Goal: Information Seeking & Learning: Learn about a topic

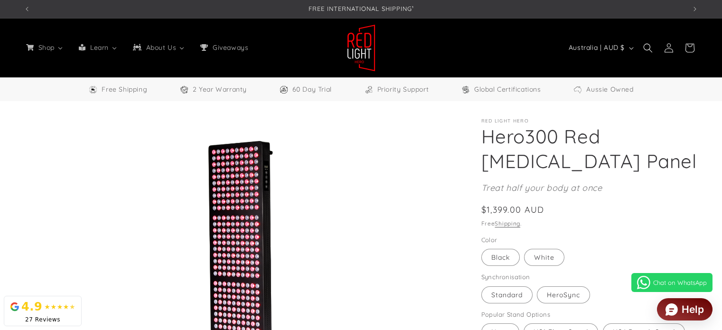
select select "**"
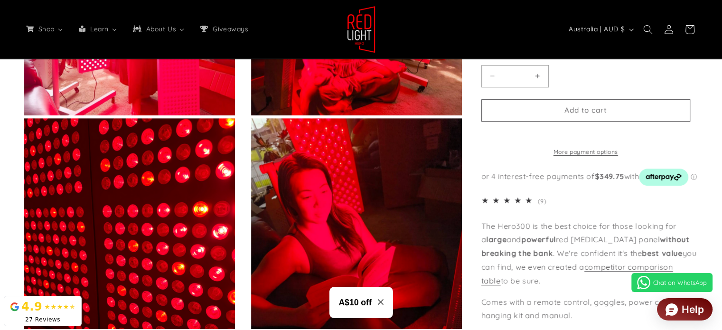
scroll to position [0, 1985]
click at [506, 201] on span "5.0 out of 5.0 stars" at bounding box center [508, 200] width 55 height 8
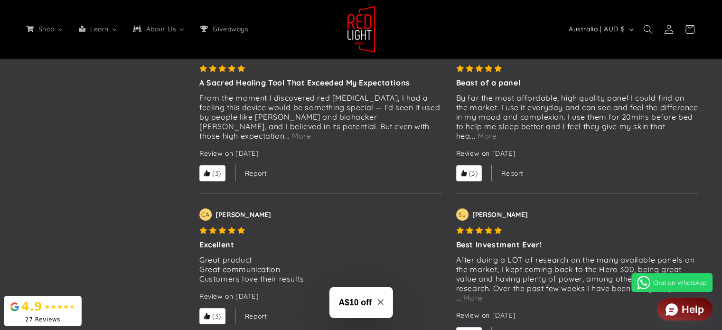
scroll to position [3138, 0]
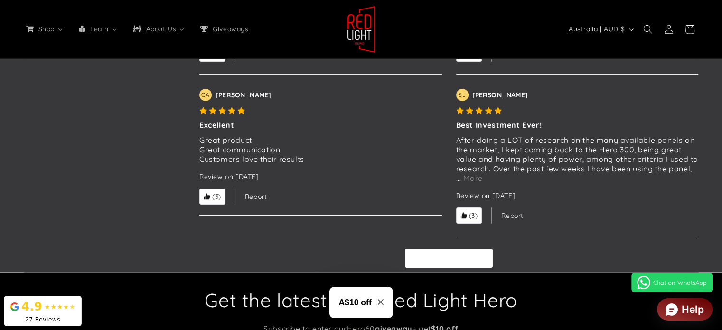
click at [427, 264] on button "Load more reviews" at bounding box center [448, 258] width 87 height 19
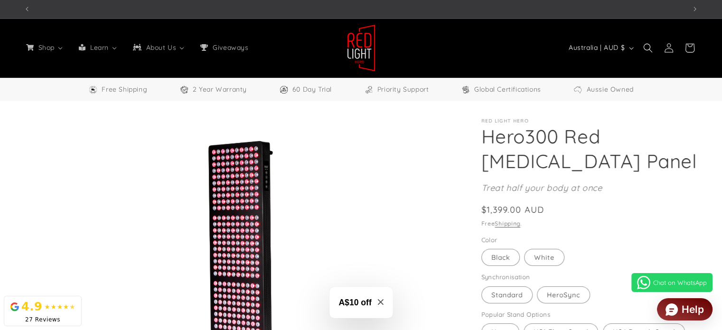
scroll to position [0, 0]
click at [692, 9] on span "Next announcement" at bounding box center [694, 8] width 9 height 9
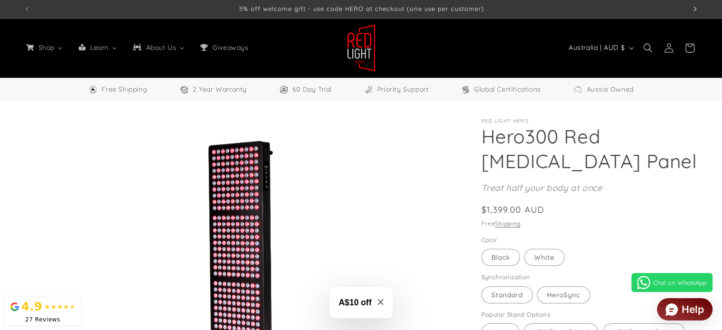
click at [692, 9] on span "Next announcement" at bounding box center [694, 8] width 9 height 9
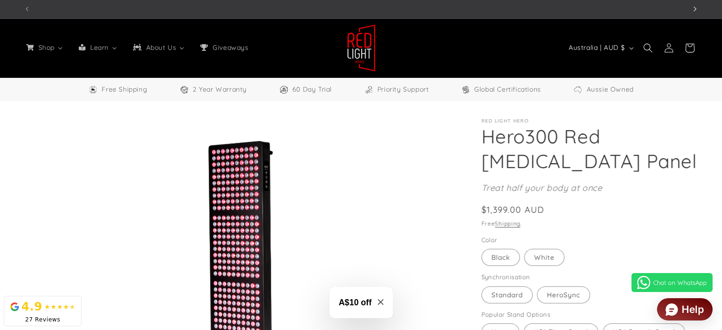
scroll to position [0, 662]
click at [692, 9] on span "Next announcement" at bounding box center [694, 8] width 9 height 9
click at [362, 302] on h3 "A$10 off" at bounding box center [354, 302] width 33 height 12
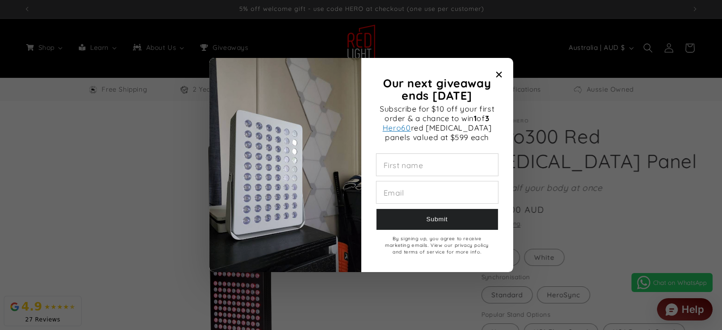
click at [503, 68] on div "Our next giveaway ends November 2025" at bounding box center [498, 74] width 13 height 13
click at [501, 72] on span "Close modal" at bounding box center [498, 74] width 13 height 13
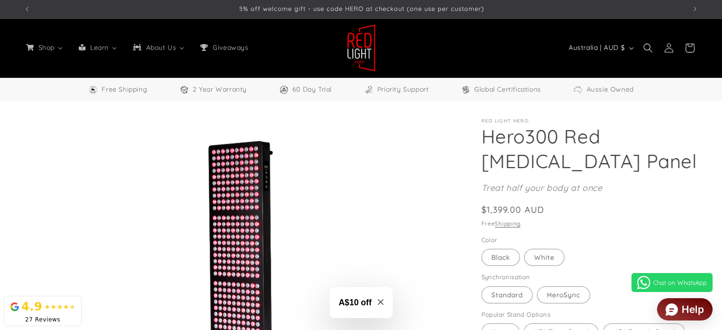
scroll to position [0, 0]
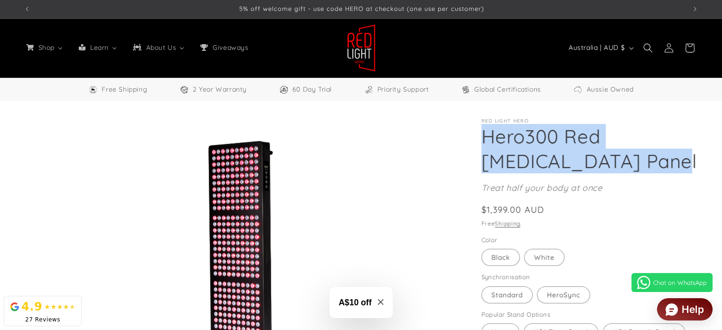
drag, startPoint x: 482, startPoint y: 135, endPoint x: 612, endPoint y: 160, distance: 132.5
click at [612, 160] on h1 "Hero300 Red [MEDICAL_DATA] Panel" at bounding box center [589, 148] width 217 height 49
copy h1 "Hero300 Red [MEDICAL_DATA] Panel"
click at [665, 165] on h1 "Hero300 Red [MEDICAL_DATA] Panel" at bounding box center [589, 148] width 217 height 49
drag, startPoint x: 526, startPoint y: 134, endPoint x: 611, endPoint y: 159, distance: 88.6
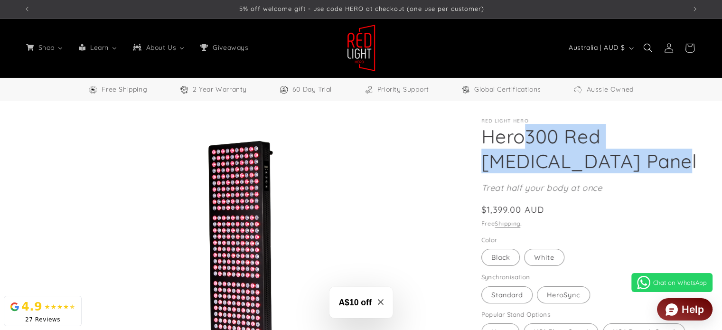
click at [611, 159] on h1 "Hero300 Red [MEDICAL_DATA] Panel" at bounding box center [589, 148] width 217 height 49
copy h1 "300 Red [MEDICAL_DATA] Panel"
click at [652, 153] on h1 "Hero300 Red [MEDICAL_DATA] Panel" at bounding box center [589, 148] width 217 height 49
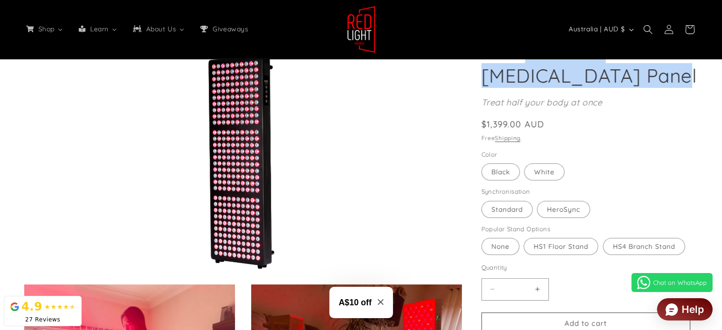
scroll to position [95, 0]
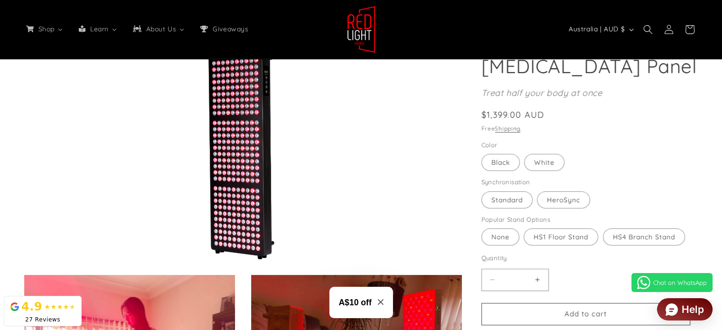
click at [666, 154] on fieldset "Color Black Variant sold out or unavailable White Variant sold out or unavailab…" at bounding box center [585, 156] width 209 height 32
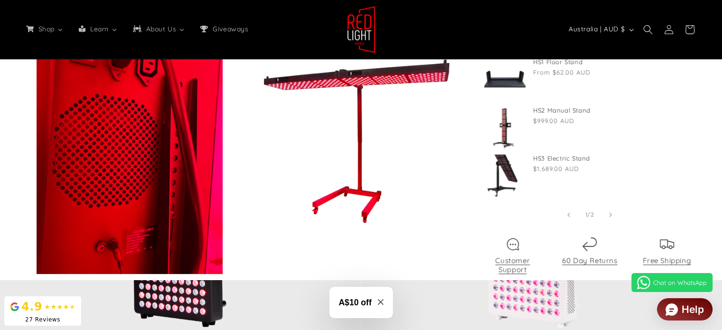
scroll to position [1091, 0]
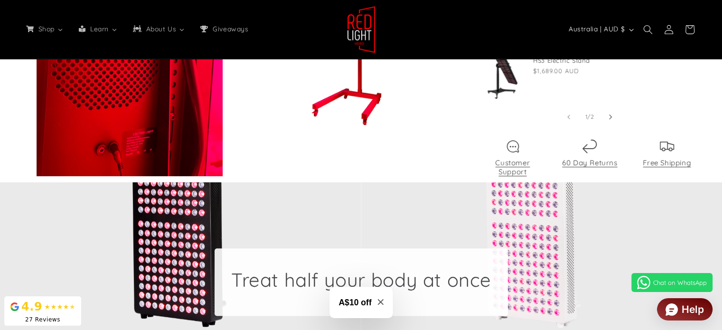
click at [613, 118] on span "Slide right" at bounding box center [609, 116] width 9 height 9
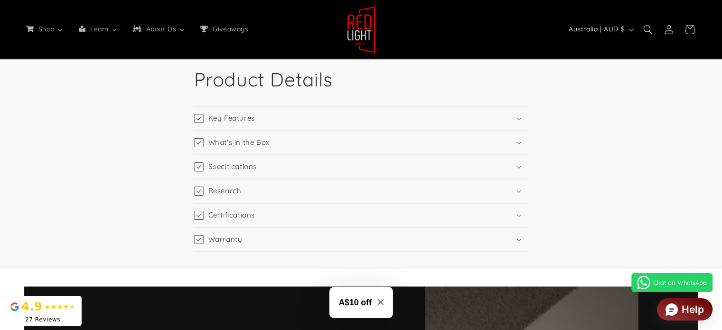
scroll to position [1424, 0]
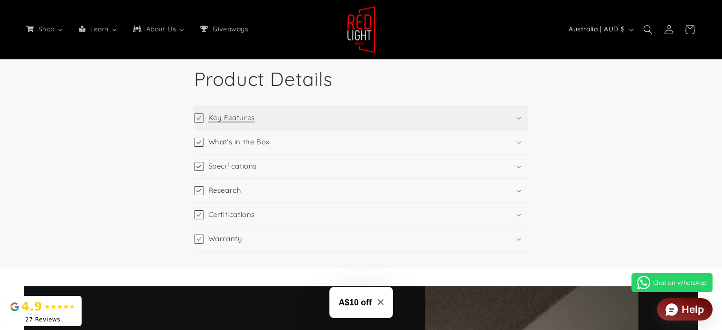
click at [522, 119] on summary "Key Features" at bounding box center [361, 118] width 334 height 24
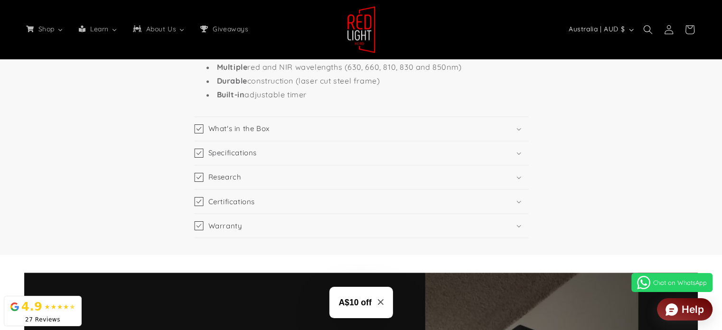
scroll to position [1661, 0]
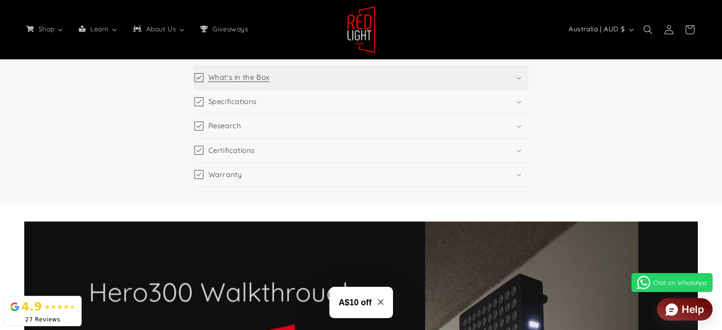
click at [520, 79] on icon at bounding box center [518, 77] width 5 height 3
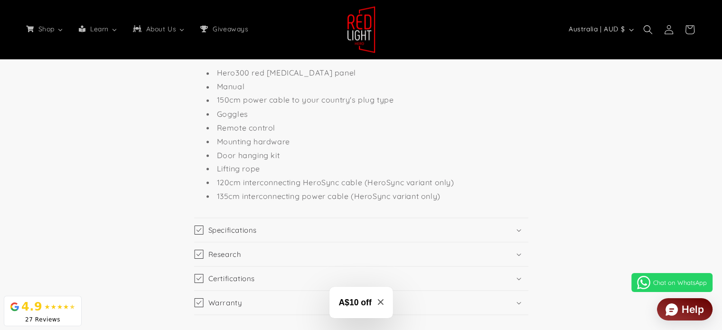
scroll to position [1708, 0]
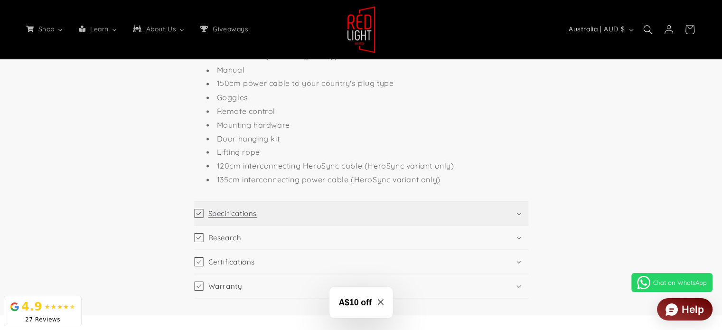
click at [520, 225] on summary "Specifications" at bounding box center [361, 213] width 334 height 24
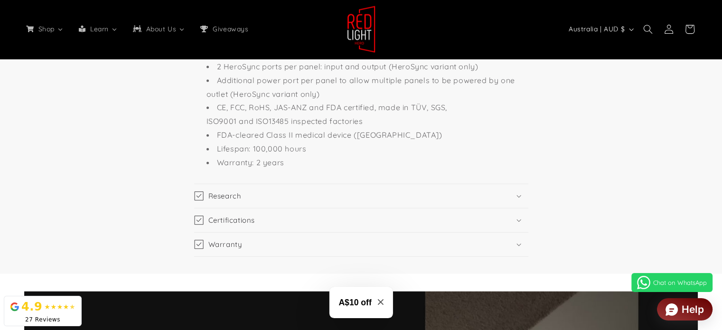
scroll to position [2230, 0]
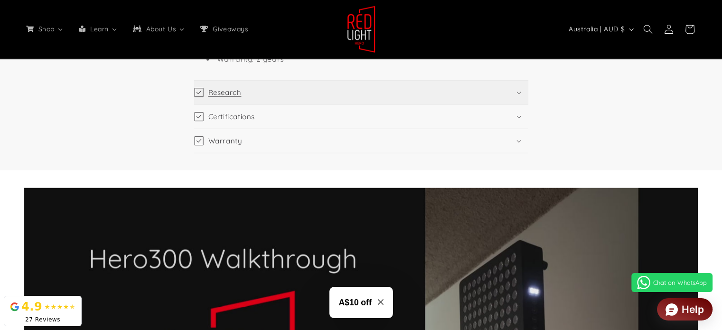
click at [516, 95] on summary "Research" at bounding box center [361, 93] width 334 height 24
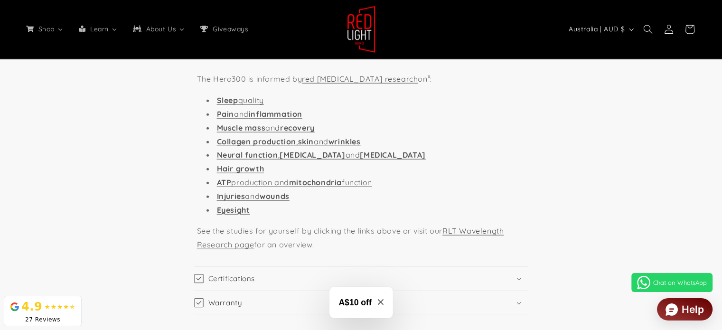
scroll to position [2325, 0]
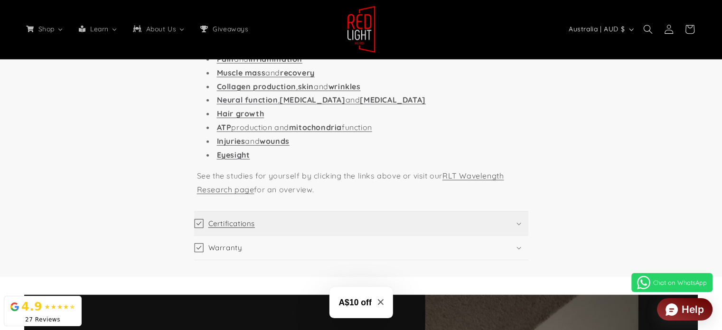
click at [518, 224] on icon at bounding box center [518, 224] width 4 height 2
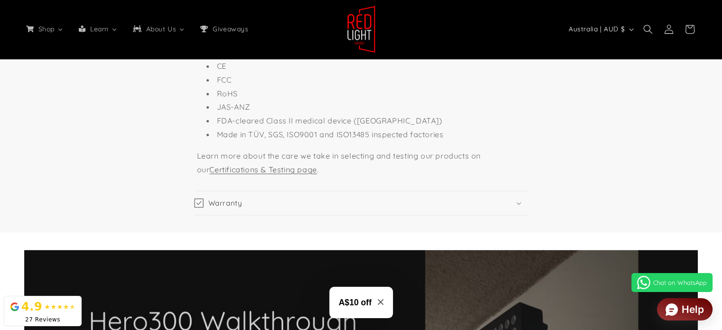
scroll to position [2515, 0]
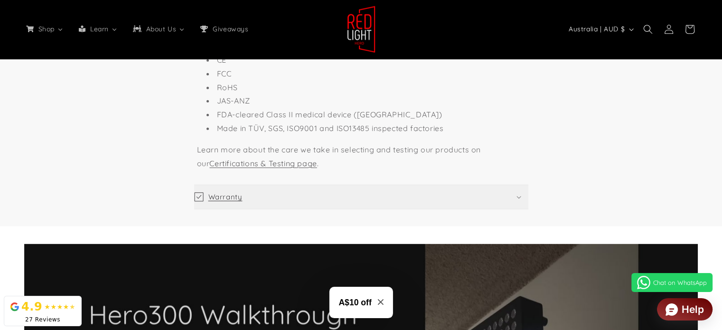
click at [516, 199] on summary "Warranty" at bounding box center [361, 197] width 334 height 24
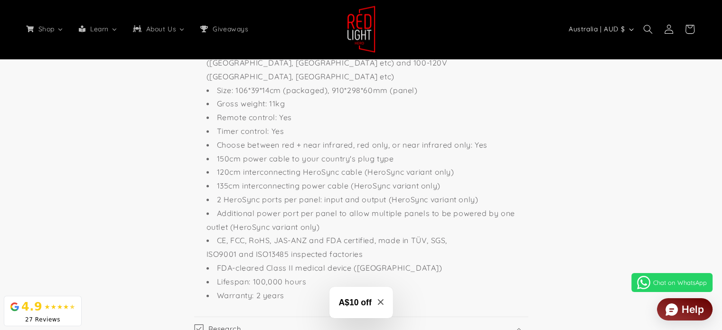
scroll to position [2183, 0]
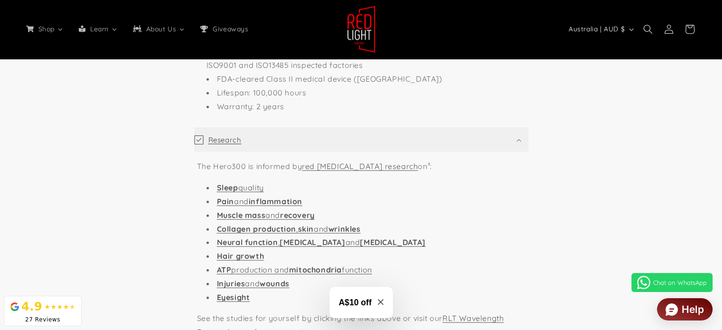
click at [515, 144] on summary "Research" at bounding box center [361, 140] width 334 height 24
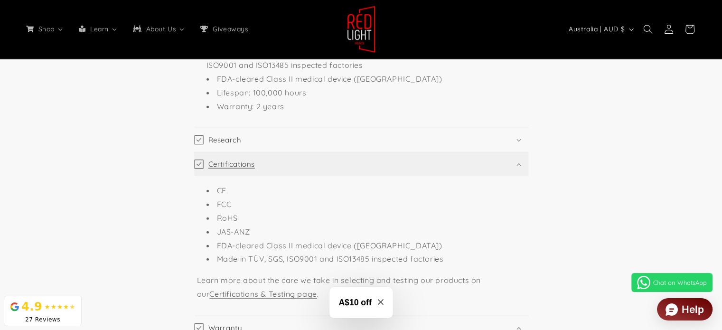
click at [523, 168] on summary "Certifications" at bounding box center [361, 164] width 334 height 24
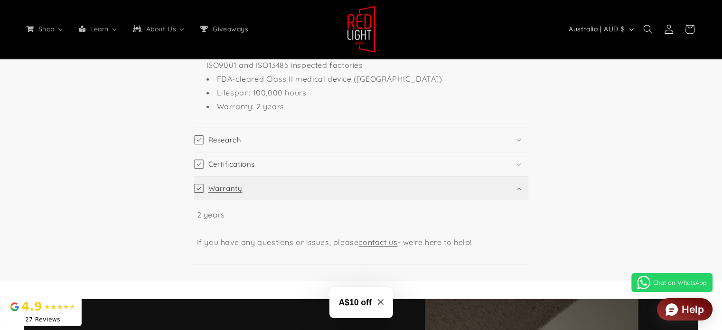
click at [514, 189] on summary "Warranty" at bounding box center [361, 189] width 334 height 24
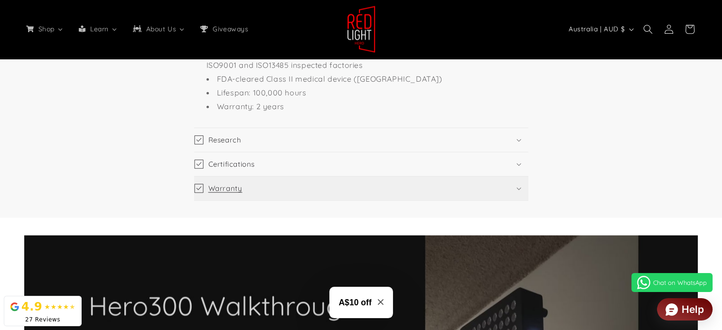
click at [514, 189] on summary "Warranty" at bounding box center [361, 189] width 334 height 24
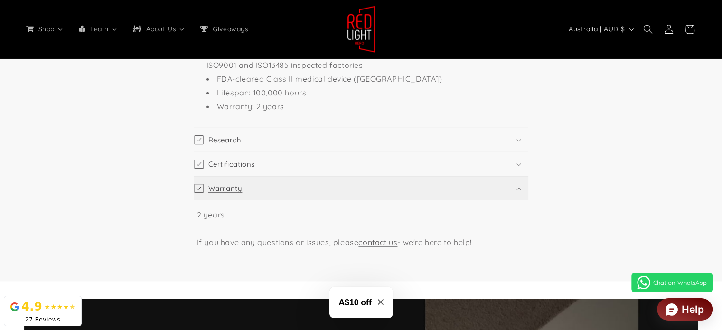
click at [514, 189] on summary "Warranty" at bounding box center [361, 189] width 334 height 24
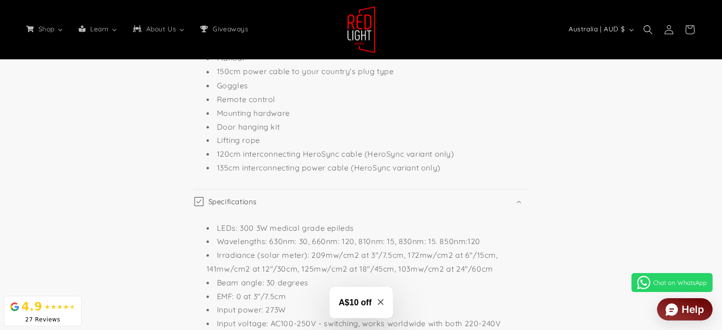
scroll to position [1708, 0]
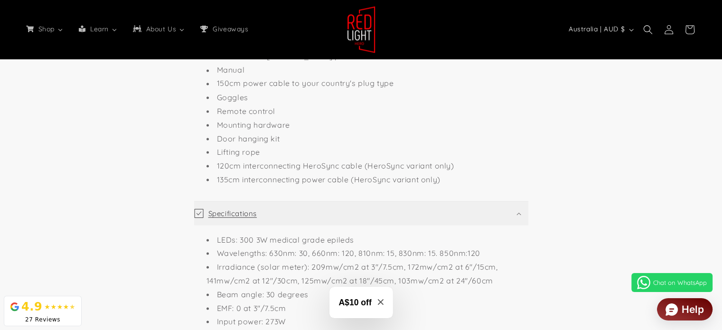
click at [515, 224] on summary "Specifications" at bounding box center [361, 213] width 334 height 24
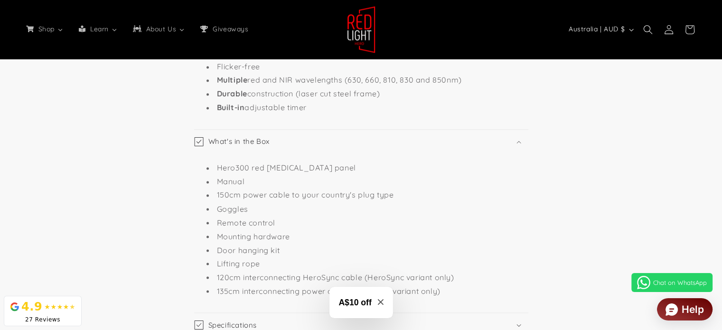
scroll to position [1518, 0]
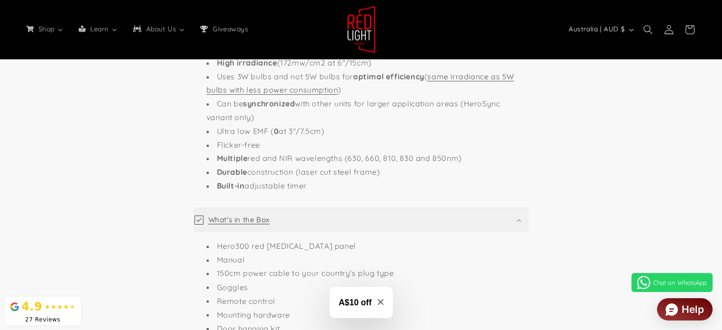
click at [518, 222] on icon at bounding box center [518, 220] width 5 height 3
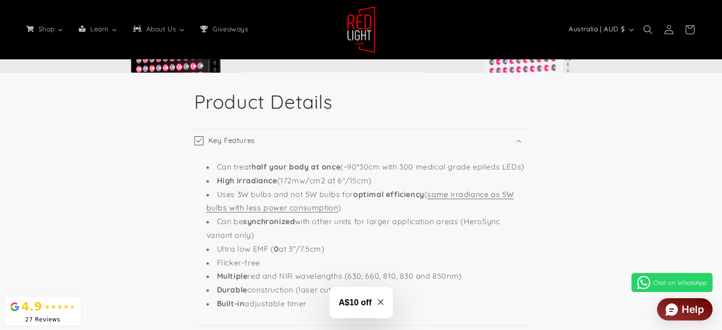
scroll to position [1376, 0]
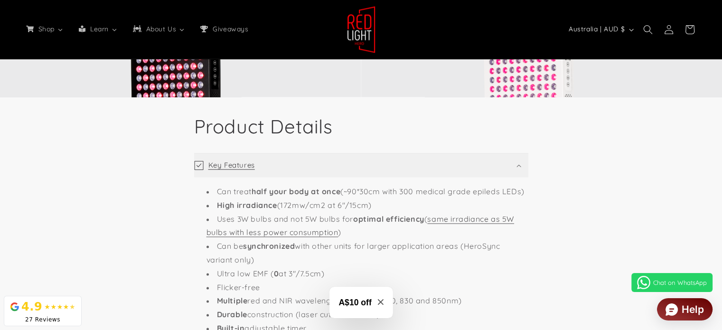
click at [519, 166] on icon at bounding box center [518, 165] width 4 height 2
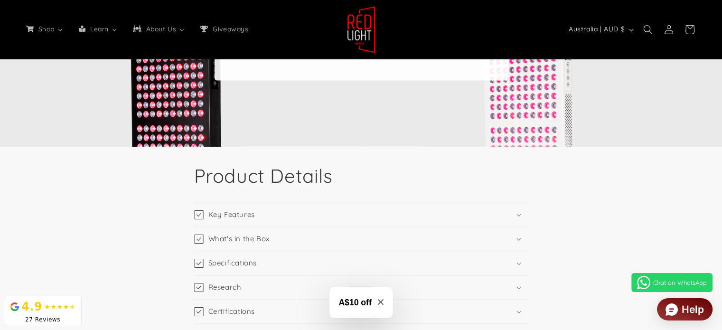
scroll to position [1329, 0]
